Goal: Use online tool/utility

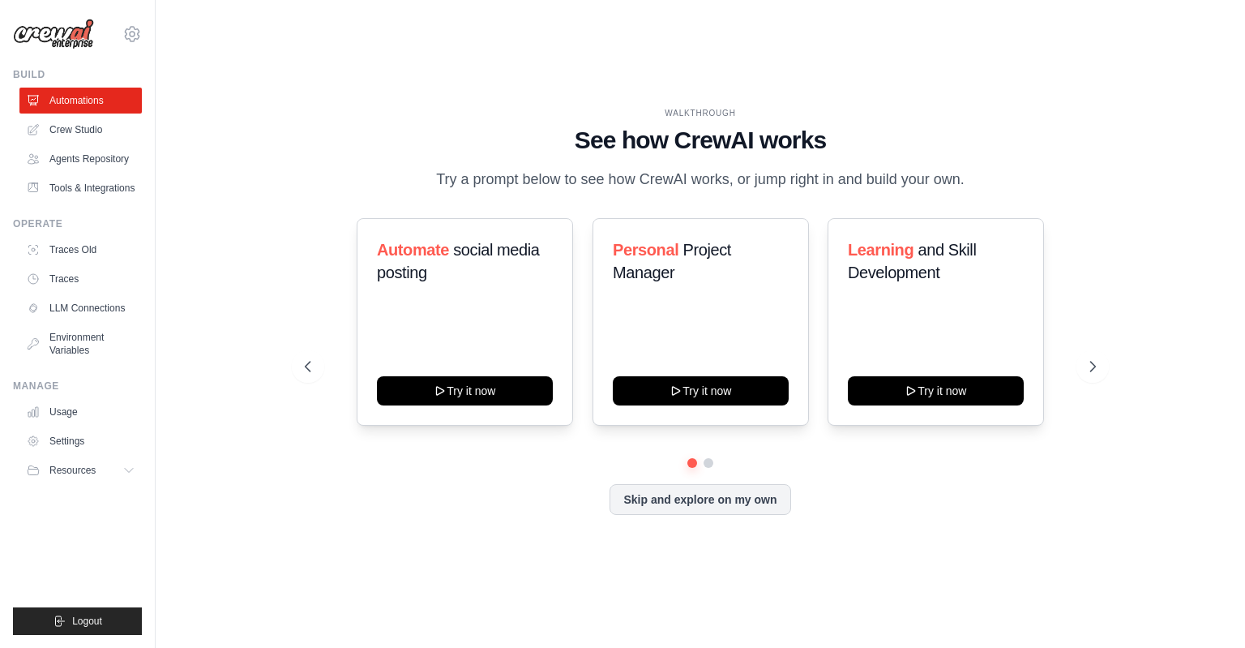
click at [216, 245] on div "WALKTHROUGH See how CrewAI works Try a prompt below to see how CrewAI works, or…" at bounding box center [700, 323] width 1037 height 615
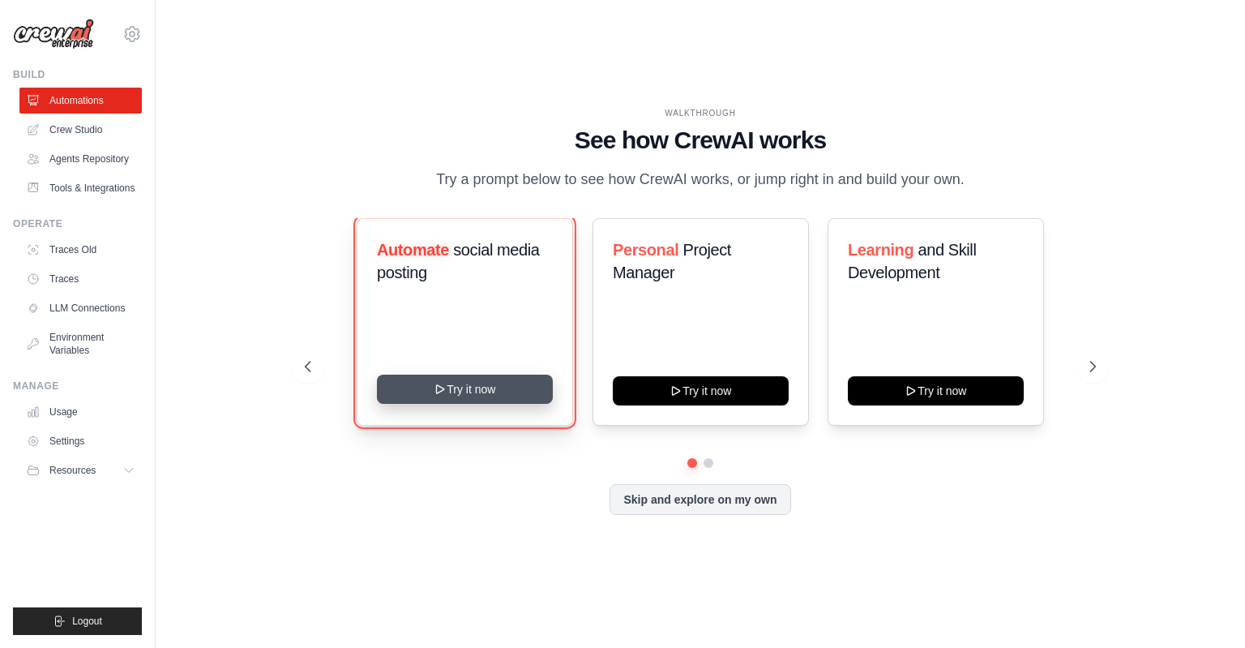
click at [483, 404] on button "Try it now" at bounding box center [465, 388] width 176 height 29
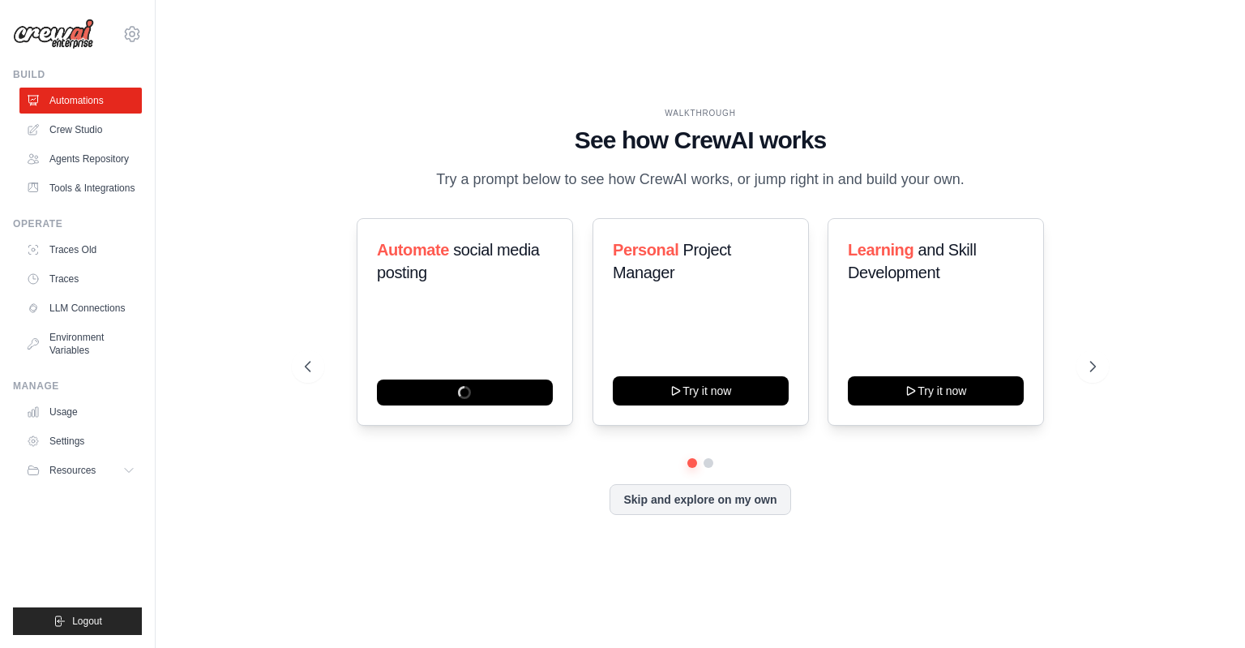
click at [1021, 221] on div "WALKTHROUGH See how CrewAI works Try a prompt below to see how CrewAI works, or…" at bounding box center [700, 323] width 830 height 433
click at [74, 135] on link "Crew Studio" at bounding box center [82, 130] width 122 height 26
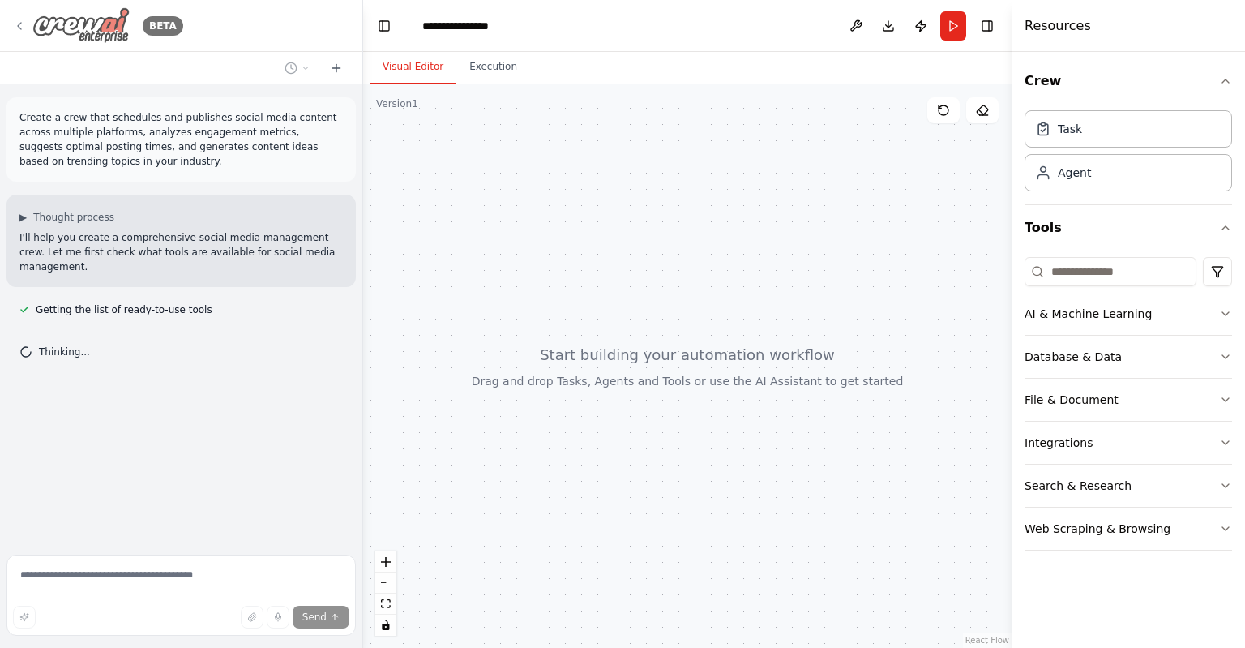
click at [20, 27] on icon at bounding box center [19, 25] width 13 height 13
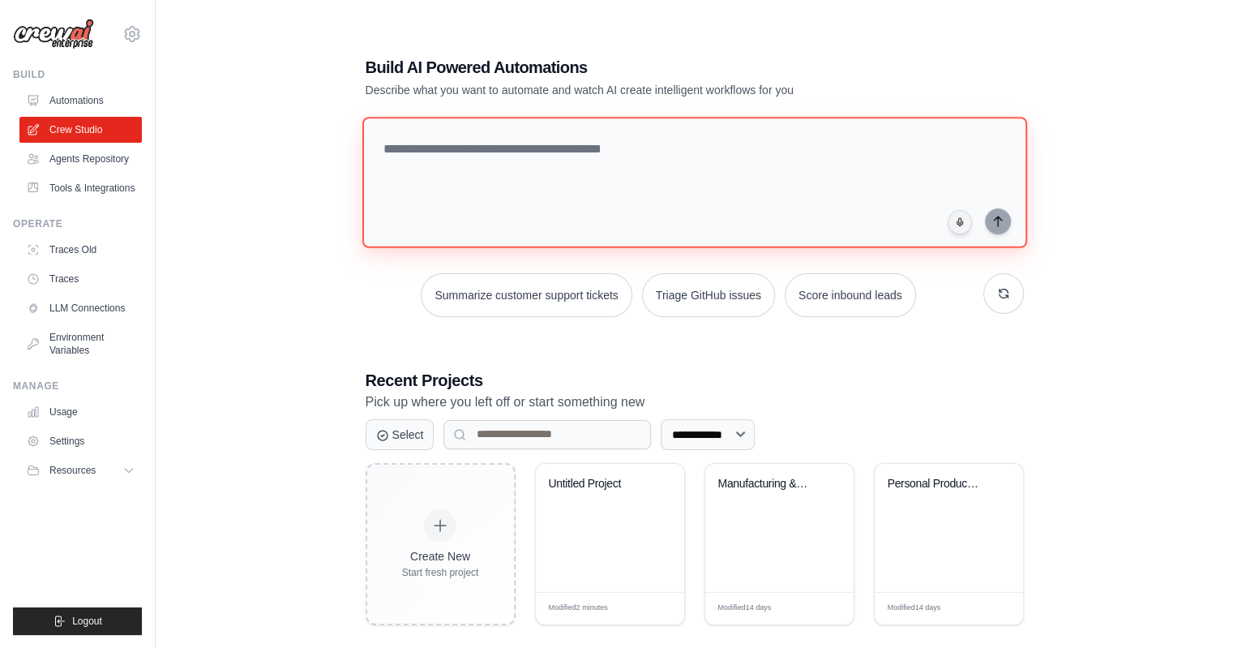
click at [623, 189] on textarea at bounding box center [693, 182] width 665 height 131
